Goal: Task Accomplishment & Management: Manage account settings

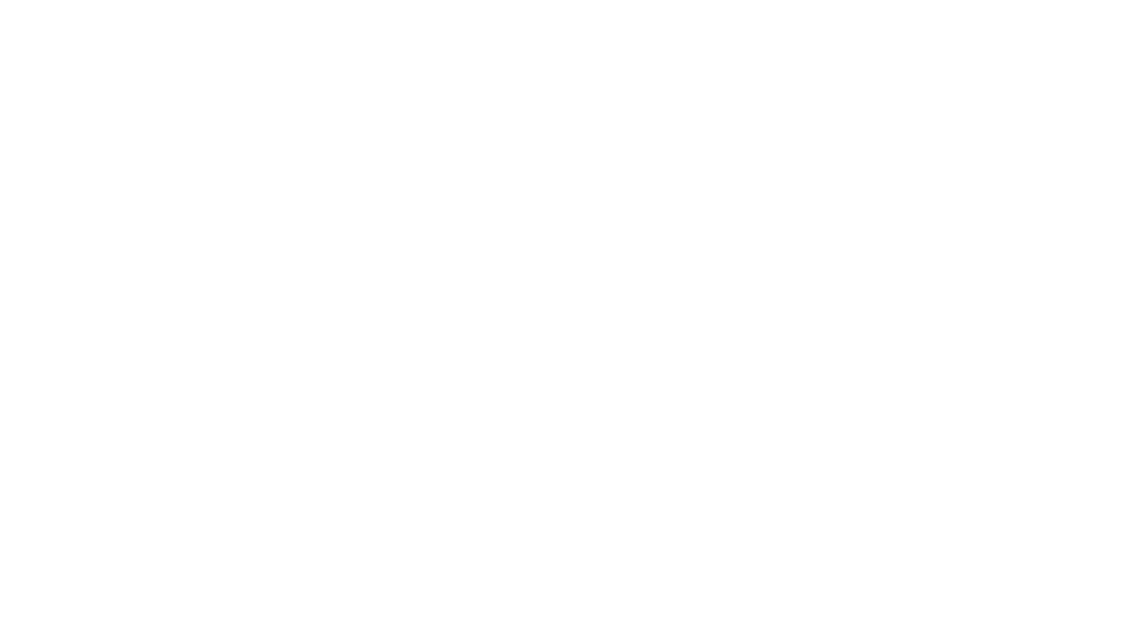
type input "**********"
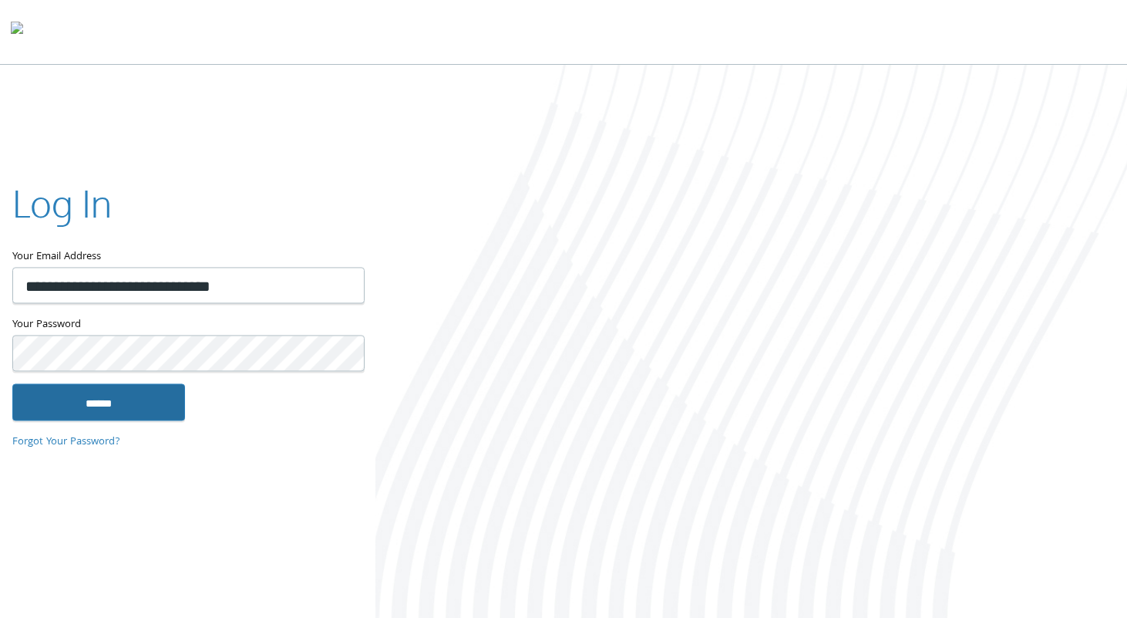
click at [142, 412] on input "******" at bounding box center [98, 401] width 173 height 37
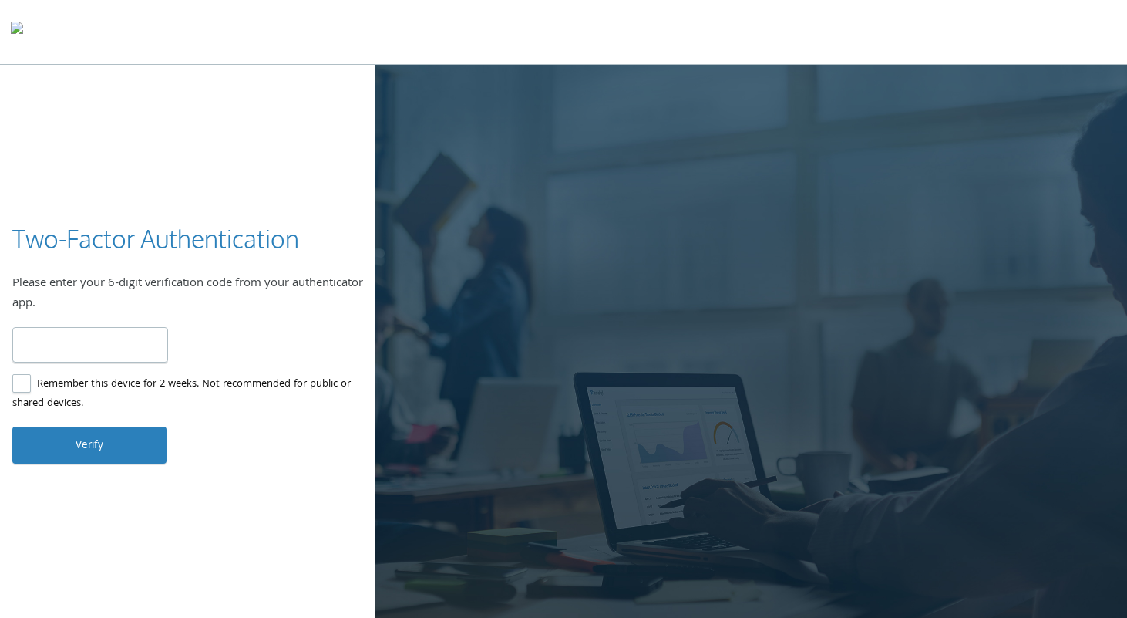
type input "******"
click at [103, 432] on button "Verify" at bounding box center [89, 444] width 154 height 37
